Goal: Check status: Check status

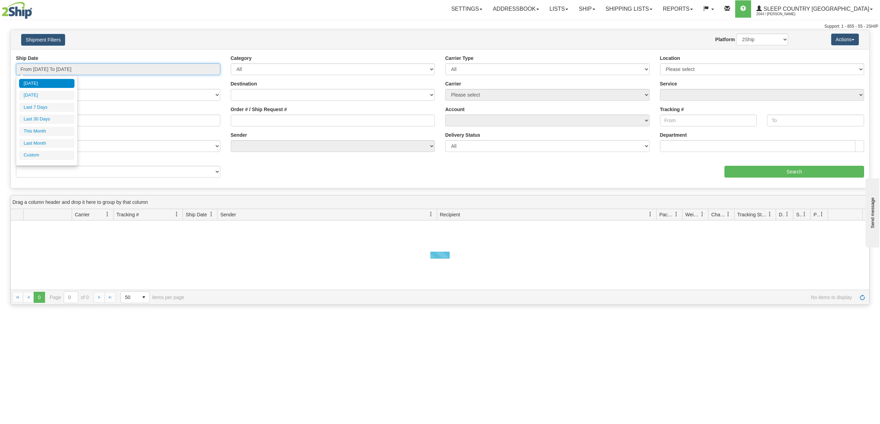
click at [54, 67] on input "From [DATE] To [DATE]" at bounding box center [118, 69] width 204 height 12
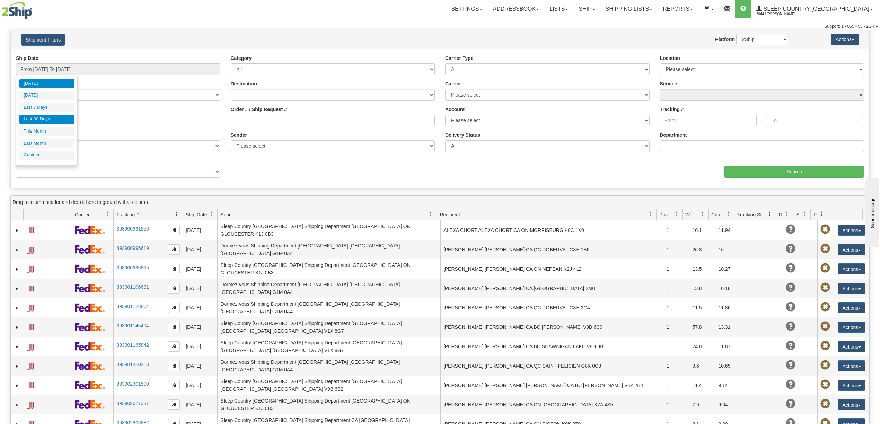
click at [42, 120] on li "Last 30 Days" at bounding box center [46, 119] width 55 height 9
type input "From [DATE] To [DATE]"
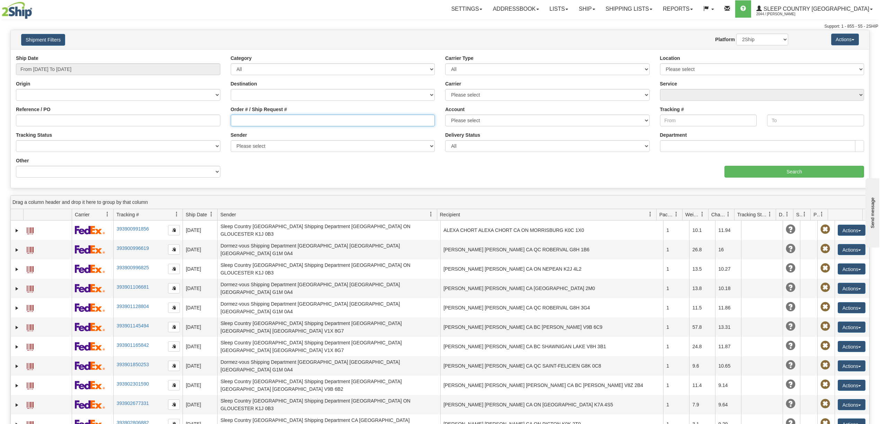
click at [246, 121] on input "Order # / Ship Request #" at bounding box center [333, 121] width 204 height 12
paste input "9000I118571"
type input "9000I118571"
click at [779, 173] on input "Search" at bounding box center [794, 172] width 140 height 12
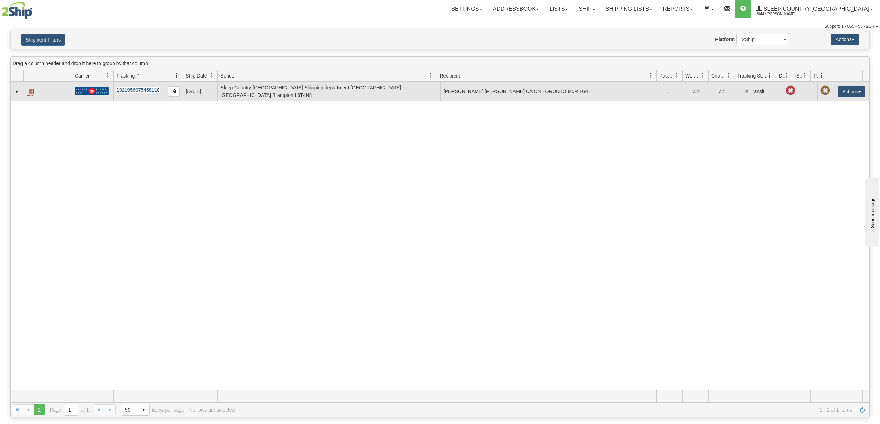
click at [143, 87] on link "1021956975458110" at bounding box center [137, 90] width 43 height 6
